Goal: Check status: Check status

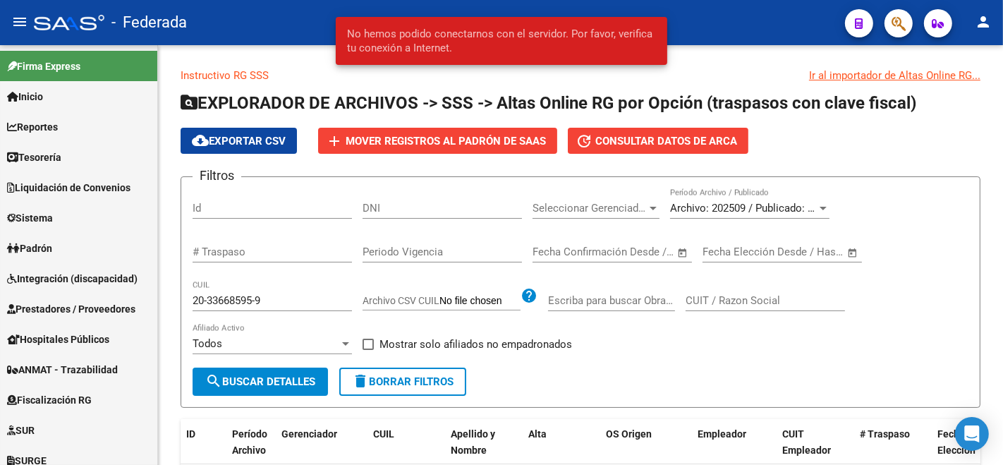
scroll to position [579, 0]
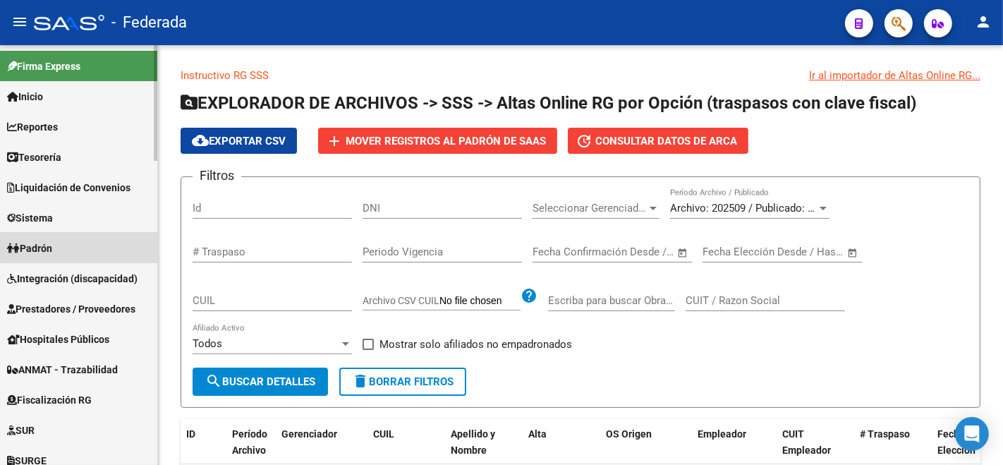
click at [51, 241] on span "Padrón" at bounding box center [29, 249] width 45 height 16
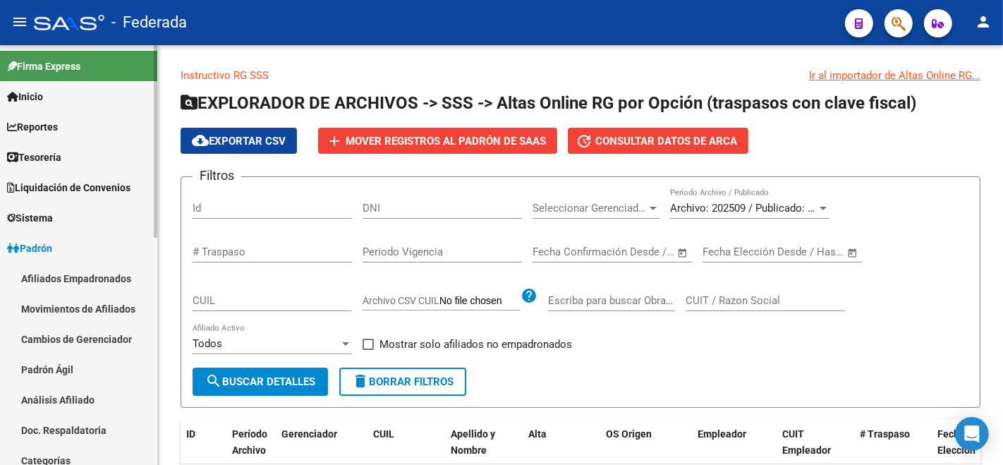
click at [71, 404] on link "Análisis Afiliado" at bounding box center [78, 400] width 157 height 30
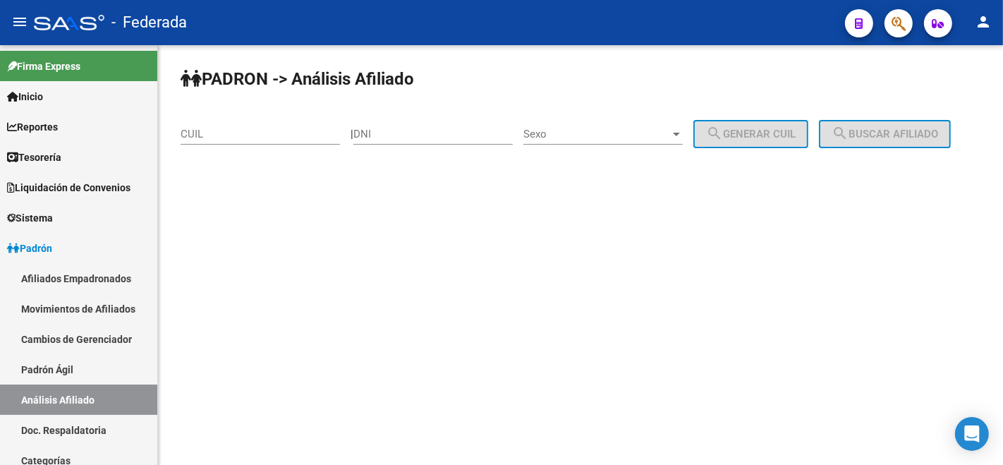
click at [227, 126] on div "CUIL" at bounding box center [260, 129] width 159 height 30
paste input "20-40009947-3"
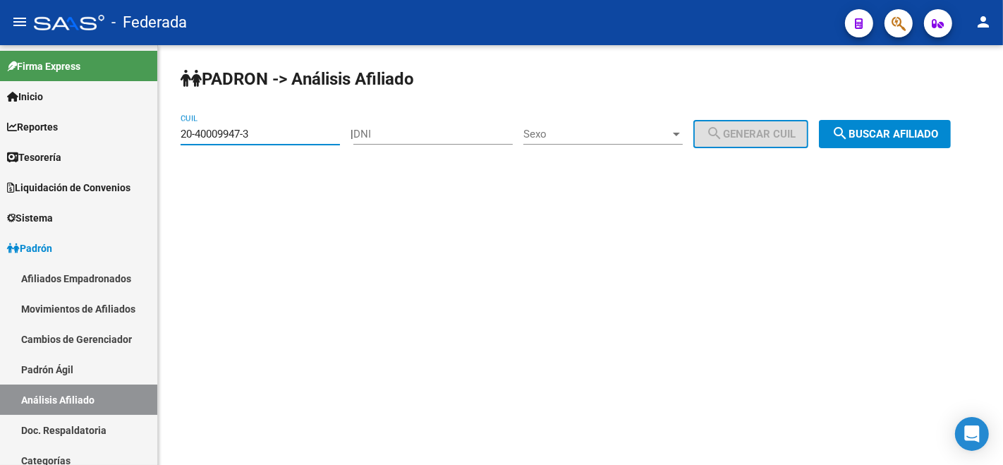
type input "20-40009947-3"
click at [832, 140] on span "search Buscar afiliado" at bounding box center [885, 134] width 107 height 13
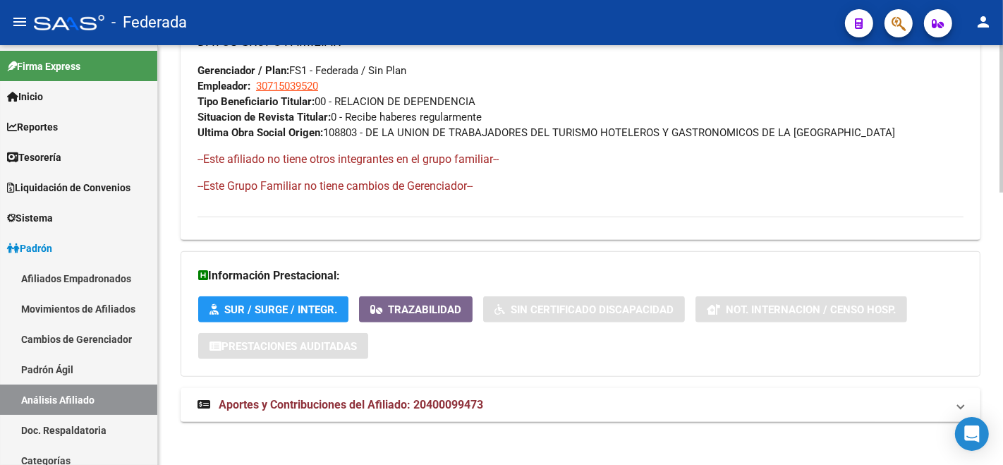
scroll to position [775, 0]
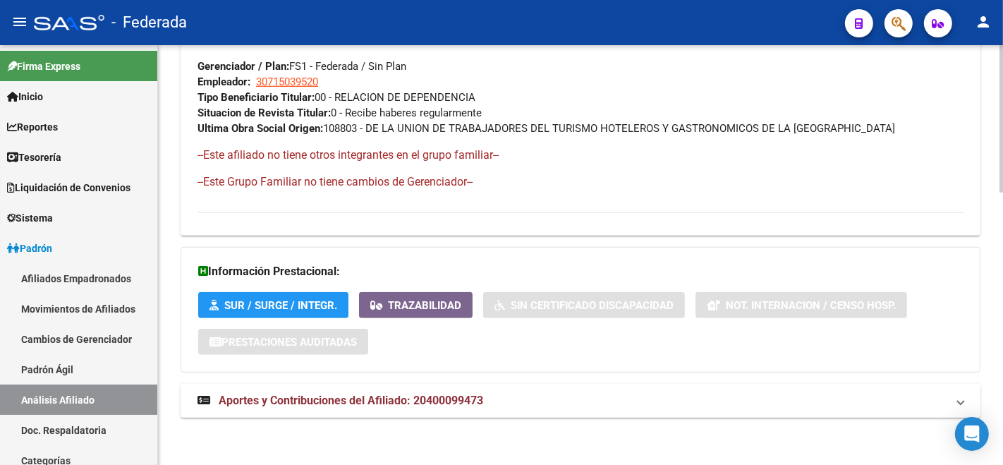
click at [322, 400] on span "Aportes y Contribuciones del Afiliado: 20400099473" at bounding box center [351, 400] width 265 height 13
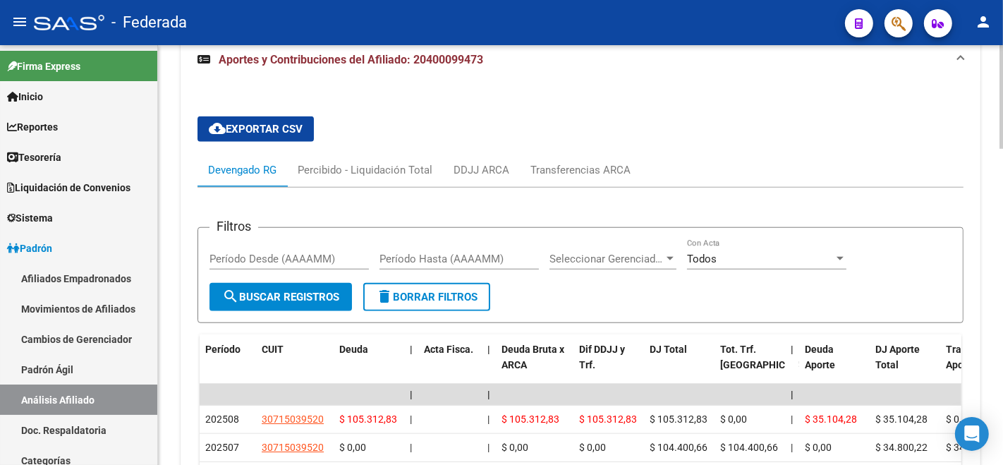
scroll to position [965, 0]
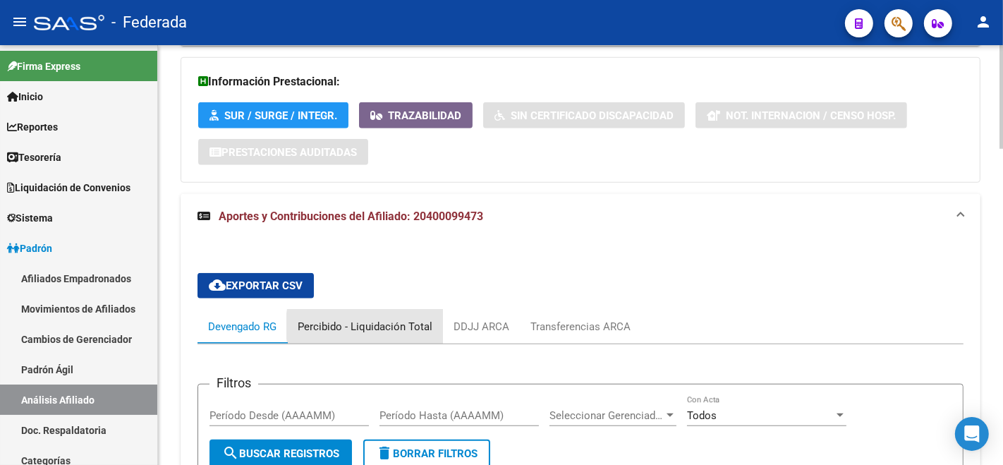
click at [406, 324] on div "Percibido - Liquidación Total" at bounding box center [365, 327] width 135 height 16
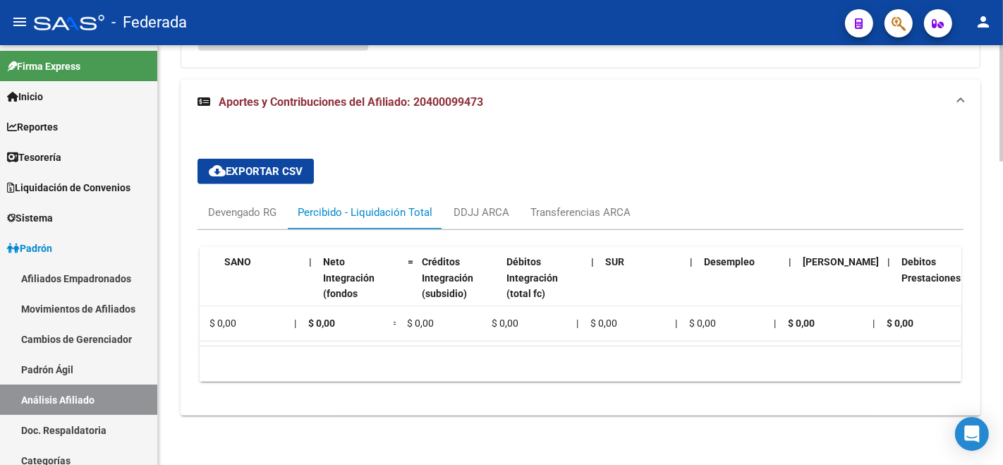
scroll to position [0, 0]
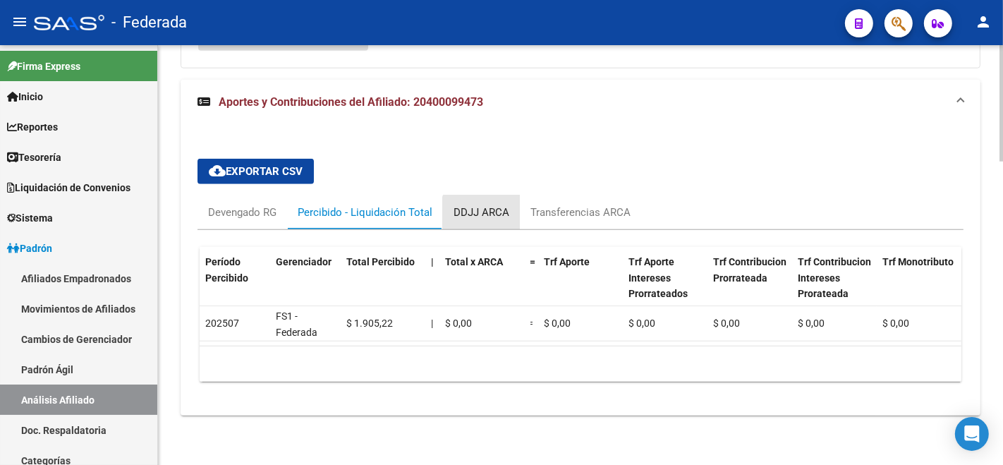
click at [501, 208] on div "DDJJ ARCA" at bounding box center [482, 213] width 56 height 16
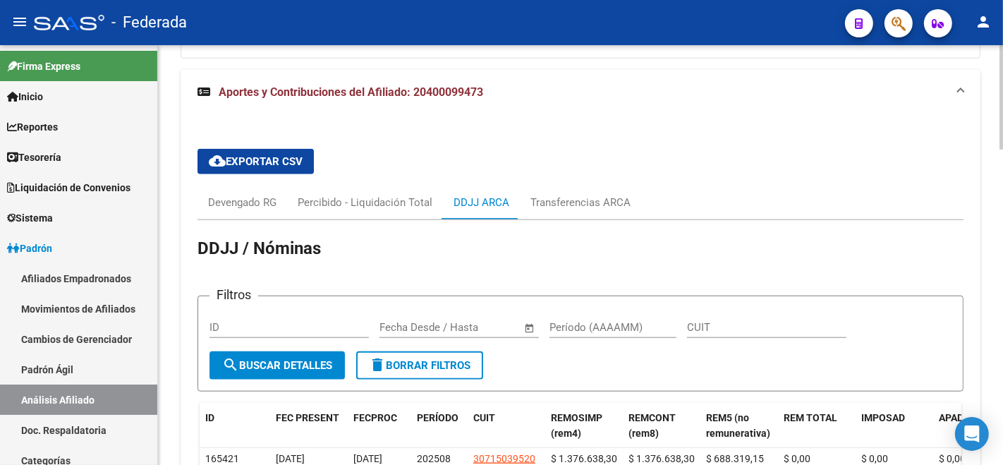
click at [609, 182] on div "cloud_download Exportar CSV Devengado RG Percibido - Liquidación Total DDJJ ARC…" at bounding box center [581, 352] width 766 height 429
click at [605, 199] on div "Transferencias ARCA" at bounding box center [581, 203] width 100 height 16
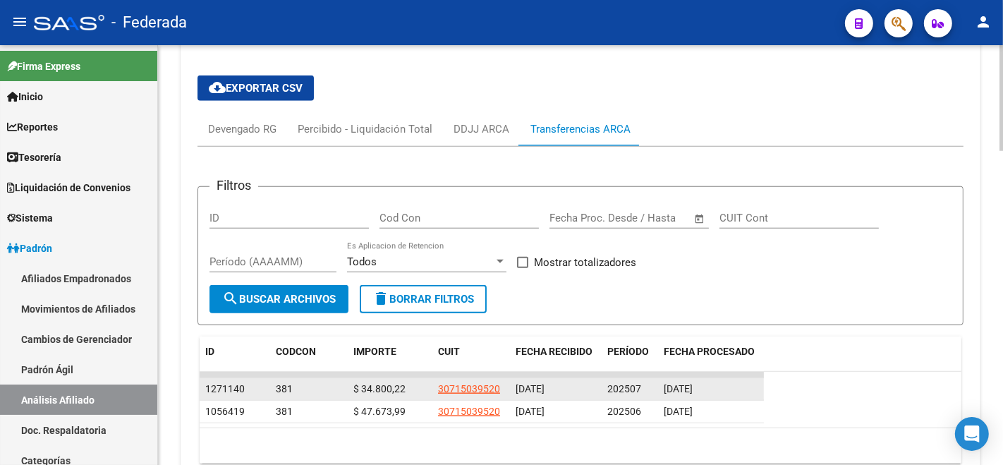
scroll to position [1241, 0]
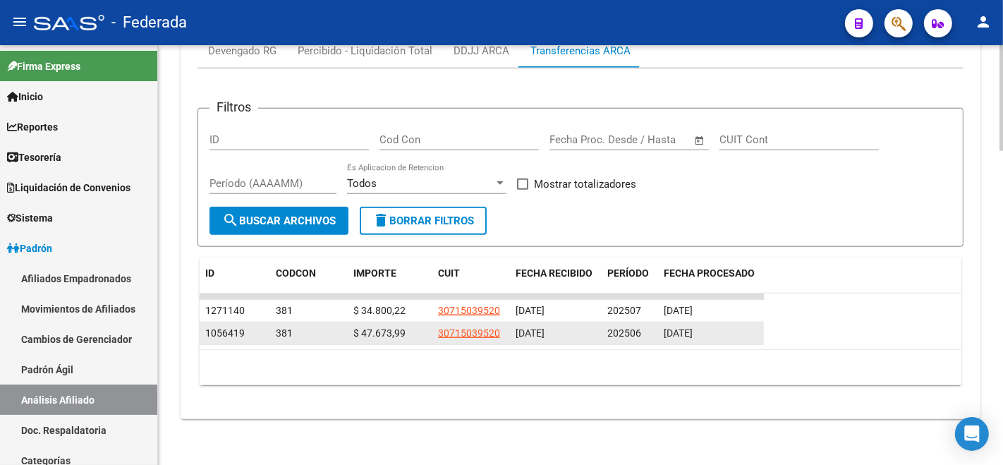
click at [291, 335] on span "381" at bounding box center [284, 332] width 17 height 11
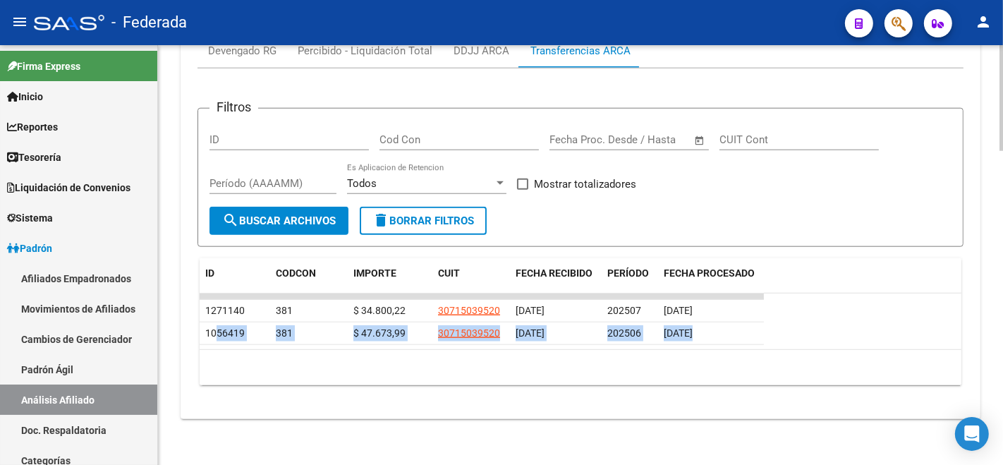
drag, startPoint x: 218, startPoint y: 342, endPoint x: 268, endPoint y: 344, distance: 50.2
click at [268, 344] on datatable-body "1271140 381 $ 34.800,22 30715039520 22/08/2025 202507 26/08/2025 1056419 381 $ …" at bounding box center [581, 322] width 762 height 56
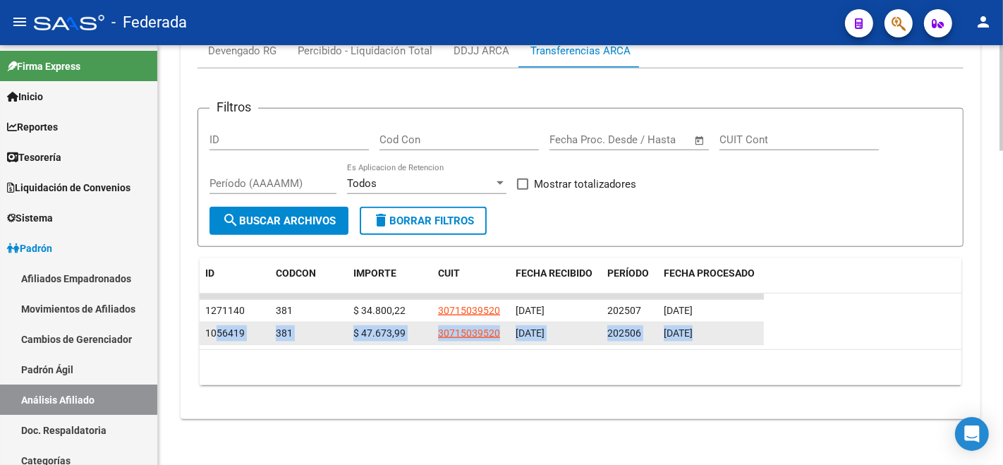
click at [262, 325] on div "1056419" at bounding box center [234, 333] width 59 height 16
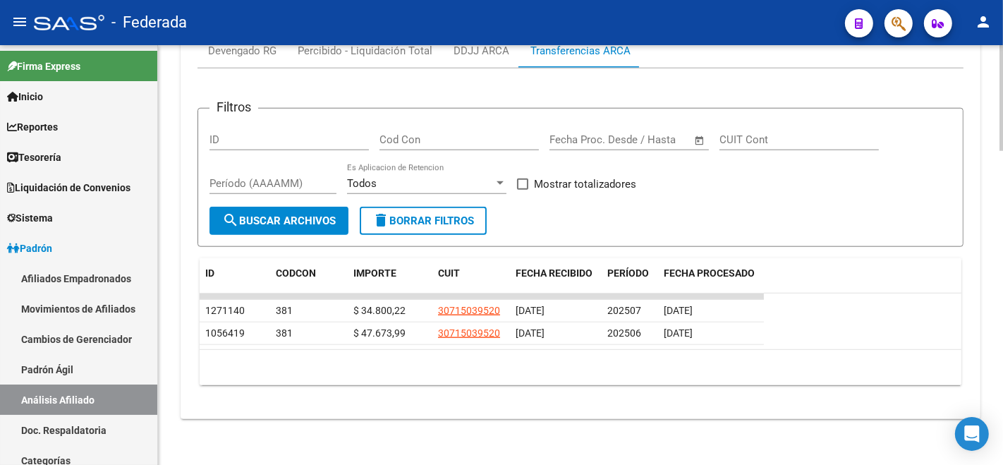
click at [939, 313] on datatable-row-wrapper "1271140 381 $ 34.800,22 30715039520 22/08/2025 202507 26/08/2025" at bounding box center [581, 311] width 762 height 23
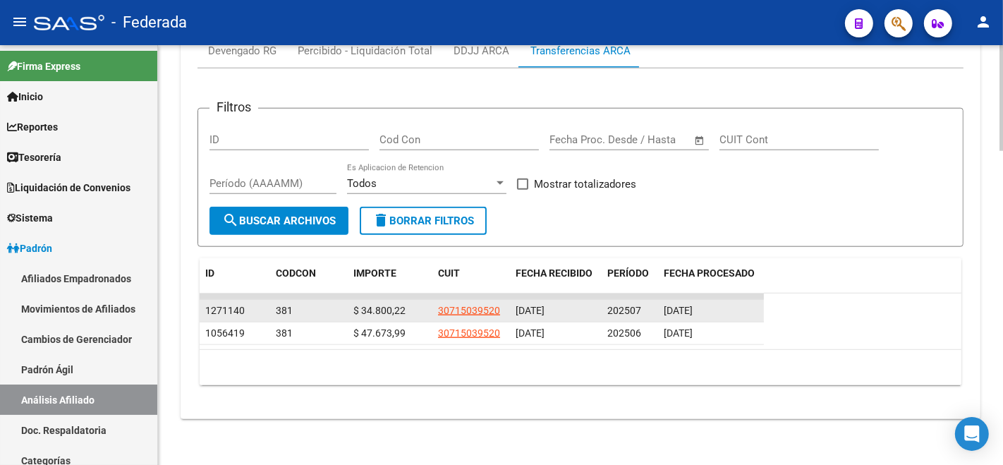
click at [756, 311] on div "26/08/2025" at bounding box center [711, 311] width 95 height 16
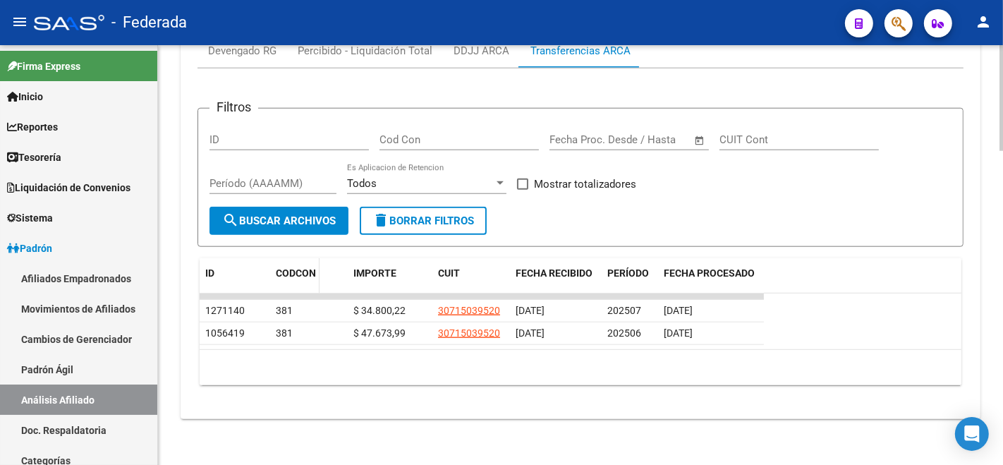
click at [277, 281] on div "CODCON" at bounding box center [295, 281] width 38 height 32
click at [277, 274] on span "CODCON" at bounding box center [296, 272] width 40 height 11
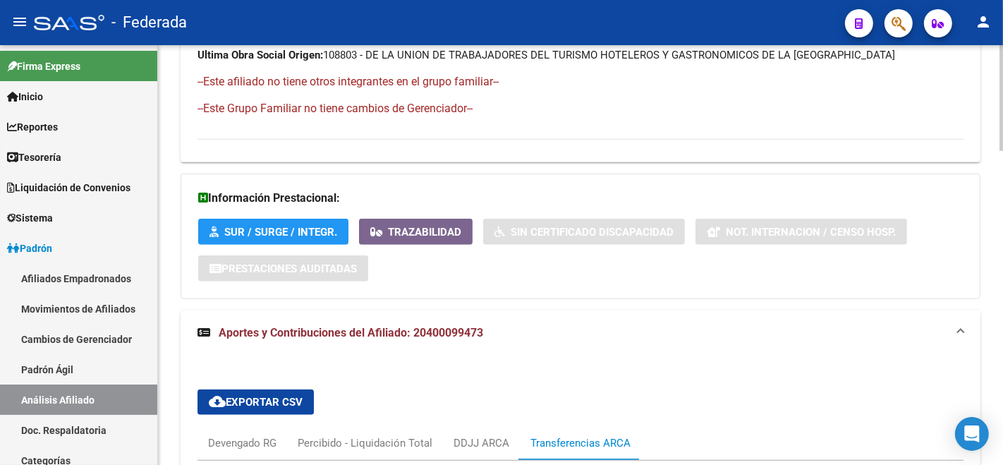
scroll to position [1163, 0]
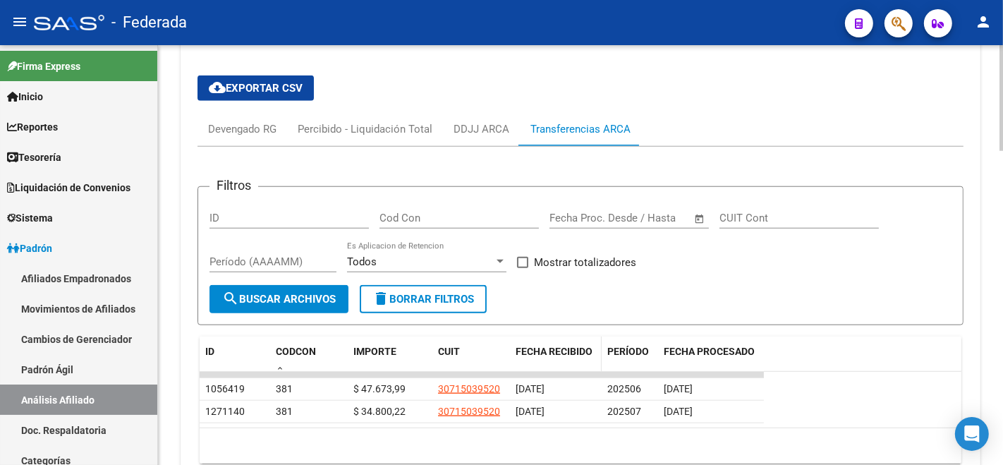
drag, startPoint x: 332, startPoint y: 374, endPoint x: 523, endPoint y: 348, distance: 193.0
click at [523, 348] on div "ID CODCON IMPORTE CUIT FECHA RECIBIDO PERÍODO FECHA PROCESADO 1056419 381 $ 47.…" at bounding box center [581, 400] width 762 height 127
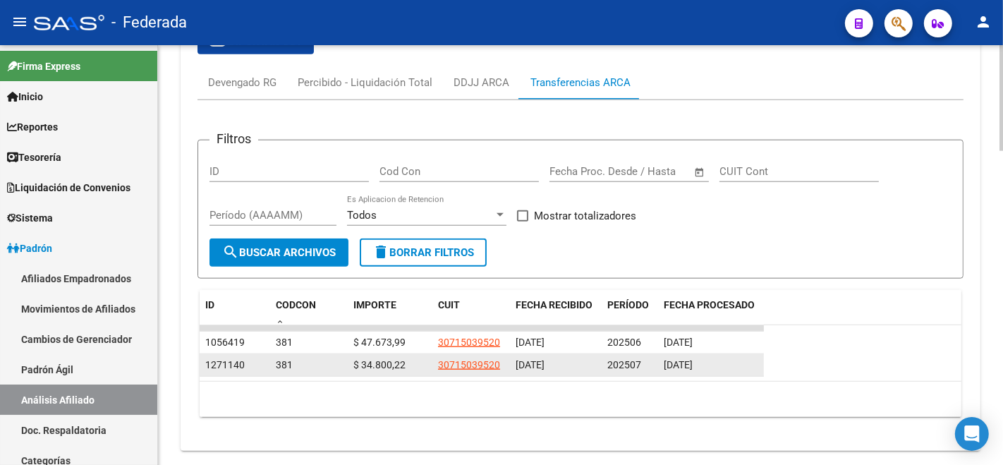
scroll to position [1241, 0]
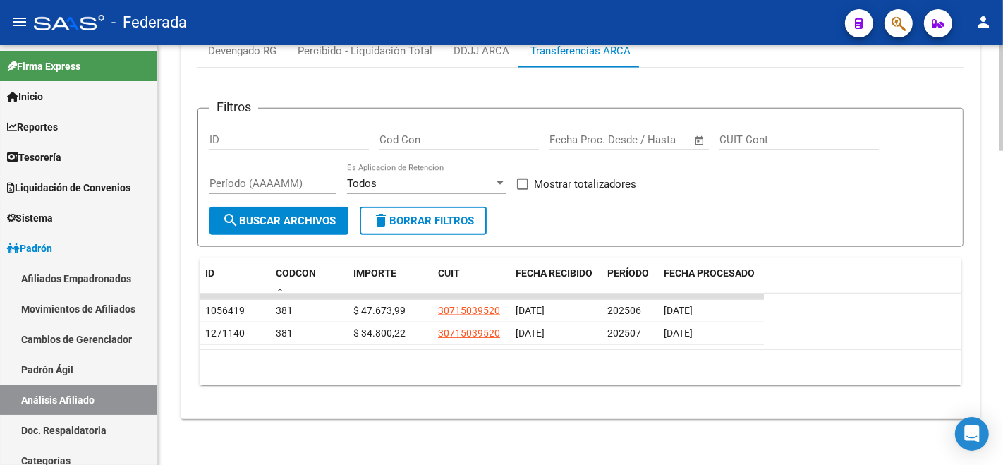
click at [236, 366] on div "10 total 1" at bounding box center [581, 367] width 762 height 35
